Goal: Task Accomplishment & Management: Manage account settings

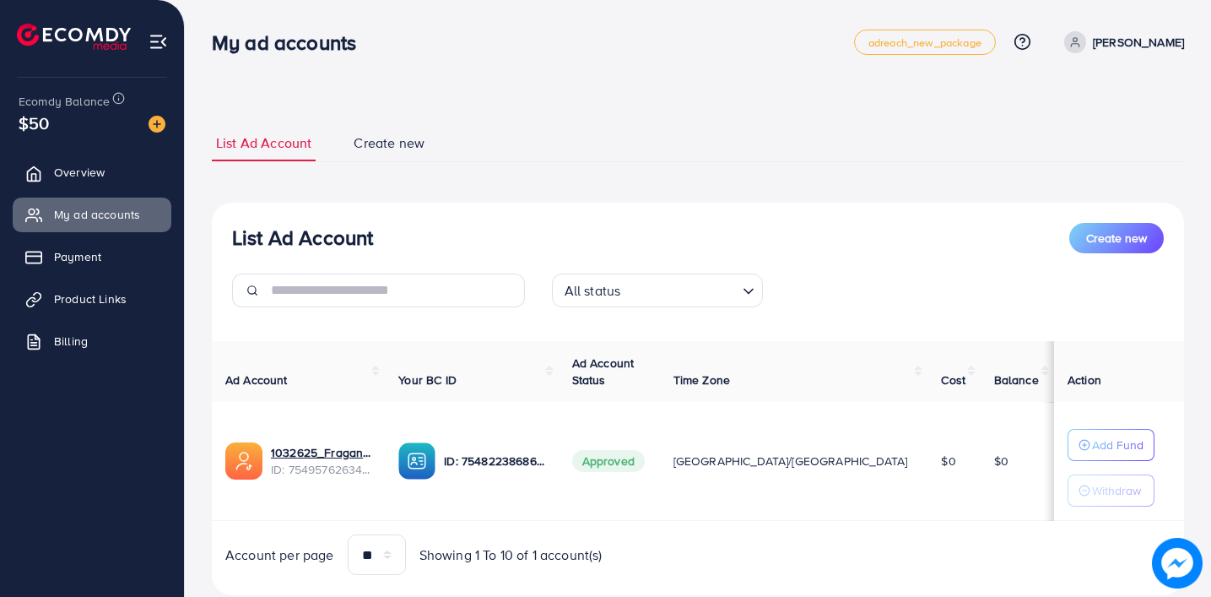
scroll to position [46, 0]
click at [1120, 46] on p "[PERSON_NAME]" at bounding box center [1138, 42] width 91 height 20
click at [1094, 128] on span "Log out" at bounding box center [1083, 138] width 46 height 20
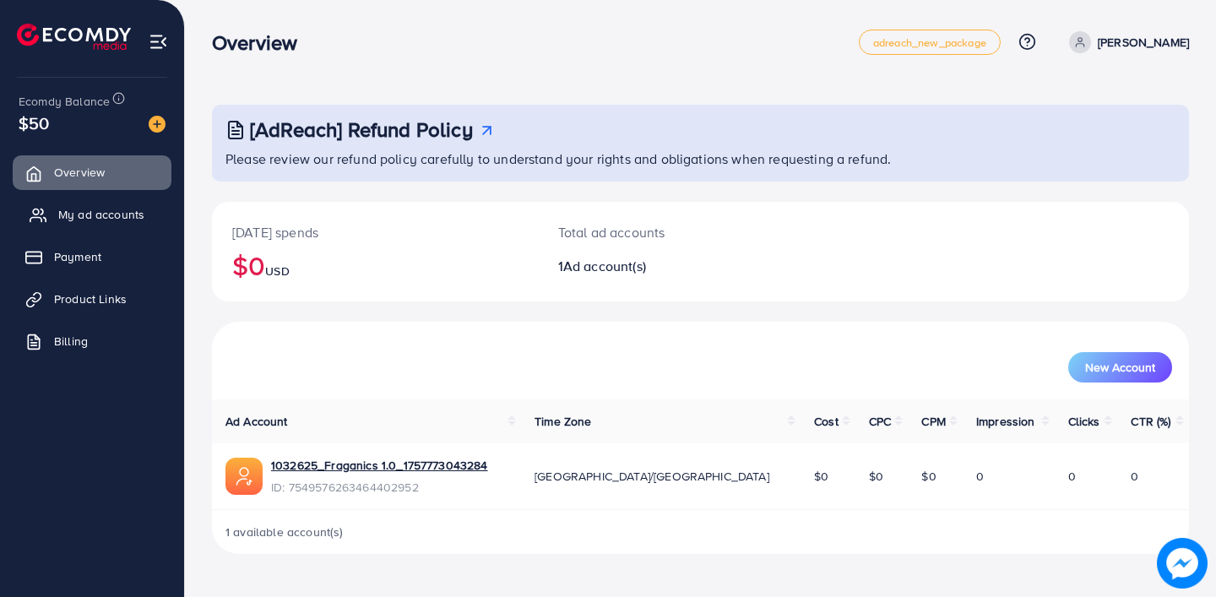
click at [95, 208] on span "My ad accounts" at bounding box center [101, 214] width 86 height 17
